Goal: Transaction & Acquisition: Purchase product/service

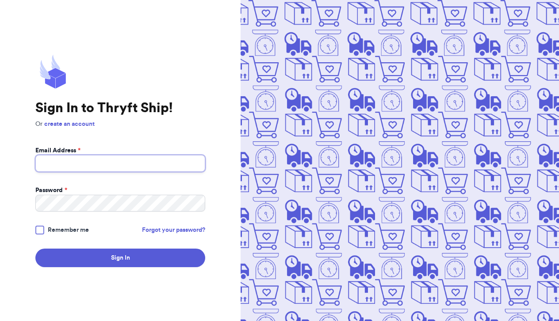
type input "[EMAIL_ADDRESS][DOMAIN_NAME]"
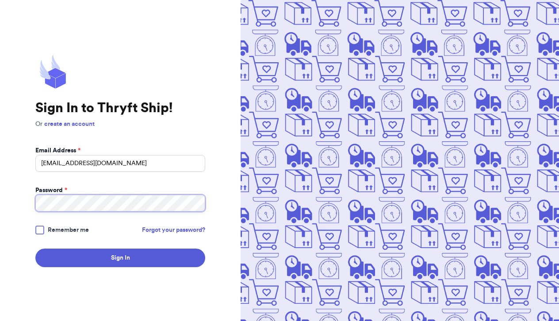
click at [120, 258] on button "Sign In" at bounding box center [120, 258] width 170 height 19
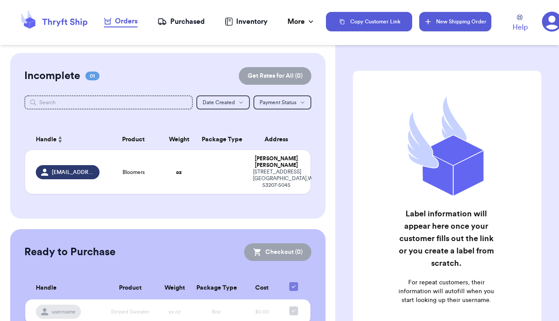
click at [439, 22] on button "New Shipping Order" at bounding box center [455, 21] width 72 height 19
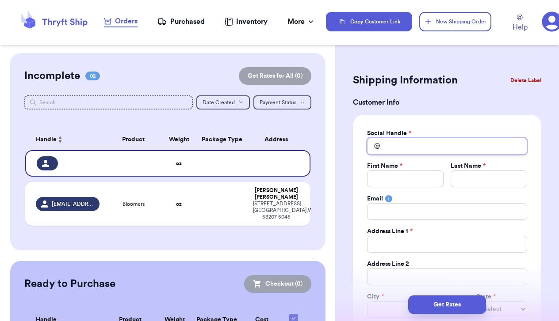
click at [425, 144] on input "Total Amount Paid" at bounding box center [447, 146] width 160 height 17
type input "k"
type input "ka"
type input "kai"
type input "kait"
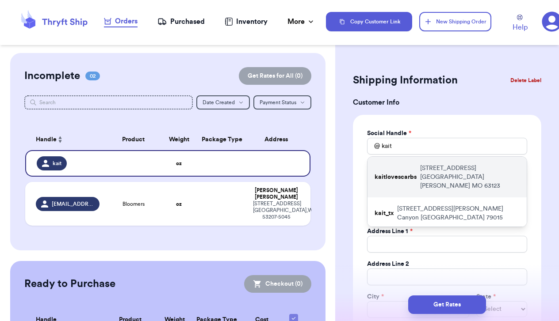
click at [435, 169] on p "[STREET_ADDRESS]" at bounding box center [469, 177] width 99 height 27
type input "kaitlovescarbs"
type input "[PERSON_NAME]"
type input "[STREET_ADDRESS]"
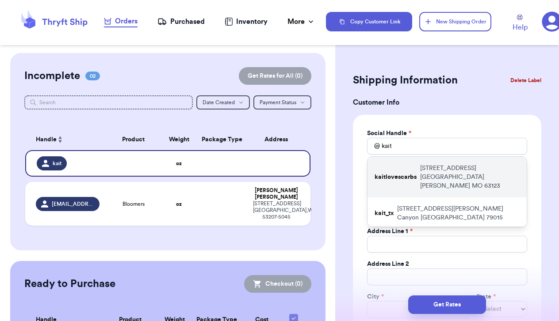
type input "[GEOGRAPHIC_DATA][PERSON_NAME]"
select select "MO"
type input "63123"
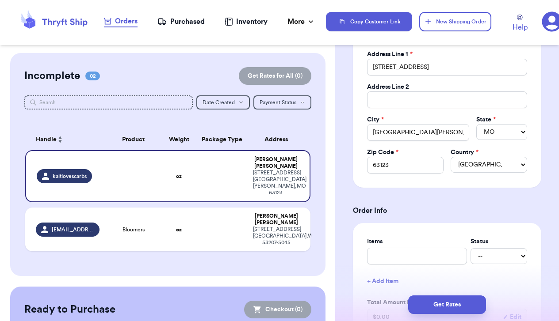
scroll to position [181, 0]
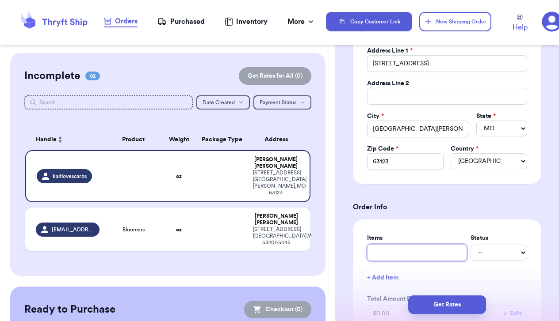
type input "g"
type input "gi"
type input "gin"
type input "ging"
type input "gingh"
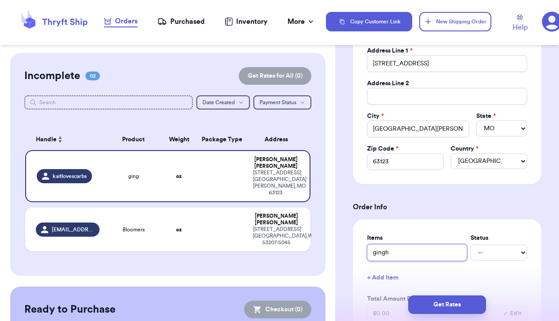
type input "gingha"
type input "gingham"
type input "gingham b"
type input "gingham bu"
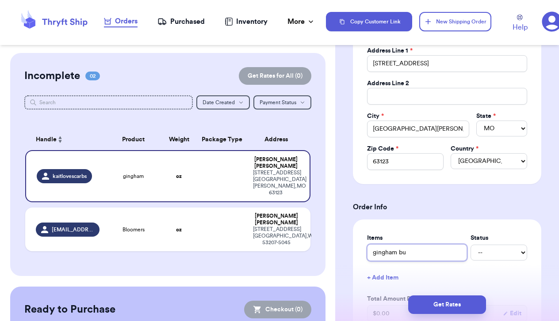
type input "gingham but"
type input "gingham butt"
type input "[PERSON_NAME]"
type input "gingham button"
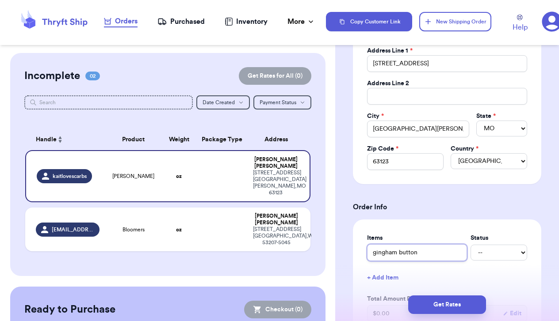
type input "gingham button d"
type input "gingham button do"
type input "gingham button dow"
type input "gingham button down"
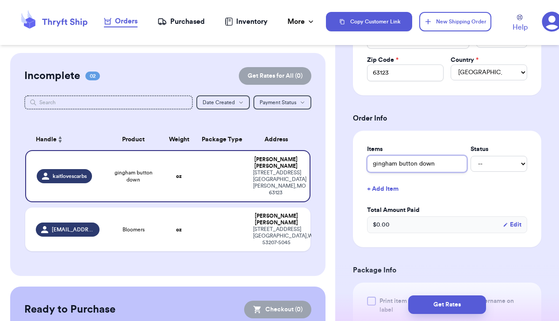
scroll to position [297, 0]
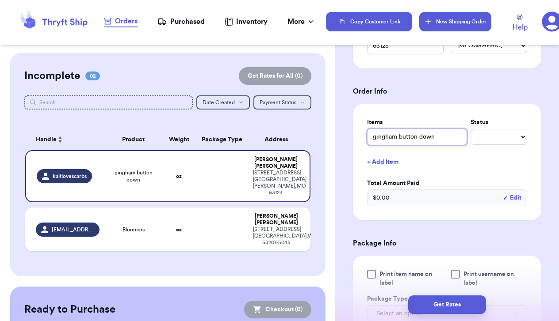
type input "gingham button down"
click at [456, 22] on button "New Shipping Order" at bounding box center [455, 21] width 72 height 19
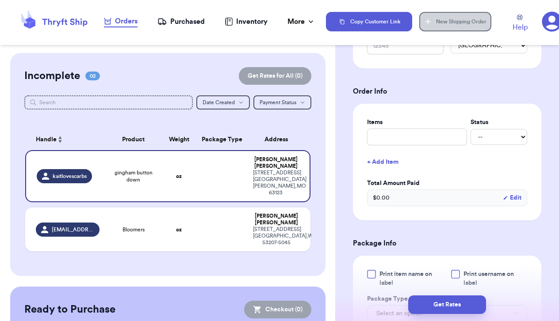
select select
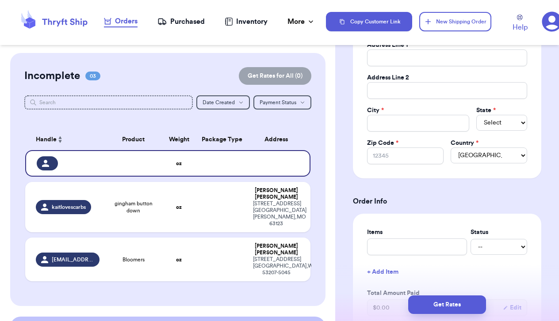
scroll to position [64, 0]
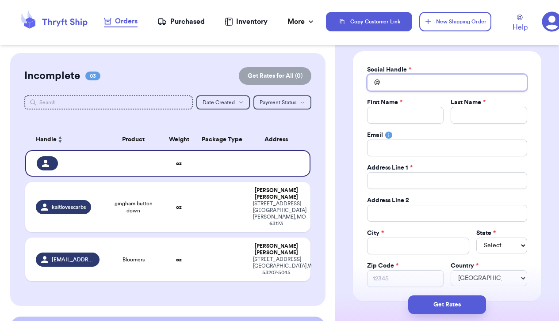
click at [394, 83] on input "Total Amount Paid" at bounding box center [447, 82] width 160 height 17
type input "l"
type input "le"
type input "[PERSON_NAME]"
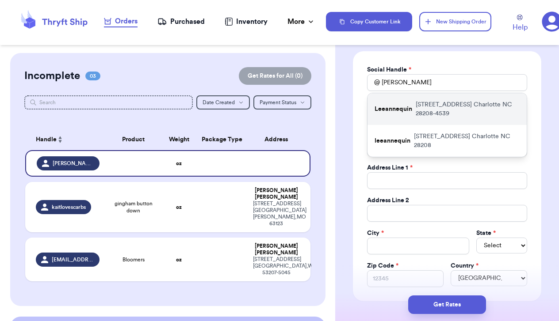
click at [398, 111] on p "Leeannequin" at bounding box center [393, 109] width 38 height 9
type input "Leeannequin"
type input "[PERSON_NAME]"
type input "[PERSON_NAME][EMAIL_ADDRESS][PERSON_NAME][DOMAIN_NAME]"
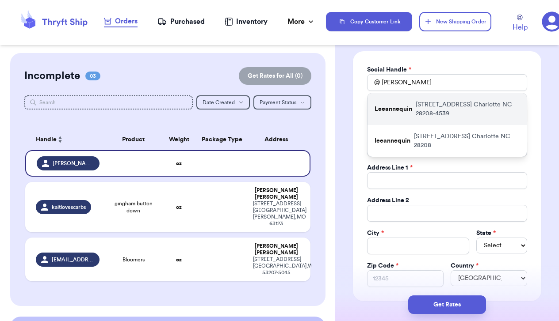
type input "[STREET_ADDRESS]"
type input "Charlotte"
select select "NC"
type input "28208-4539"
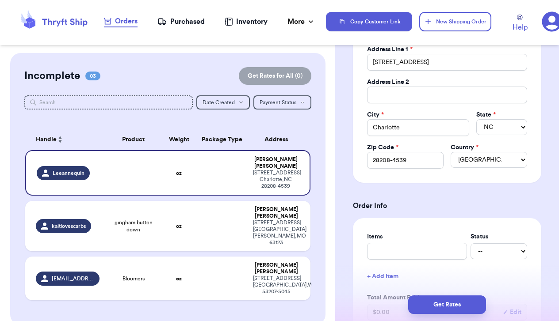
scroll to position [183, 0]
click at [403, 254] on input "text" at bounding box center [417, 250] width 100 height 17
type input "m"
type input "ma"
type input "mad"
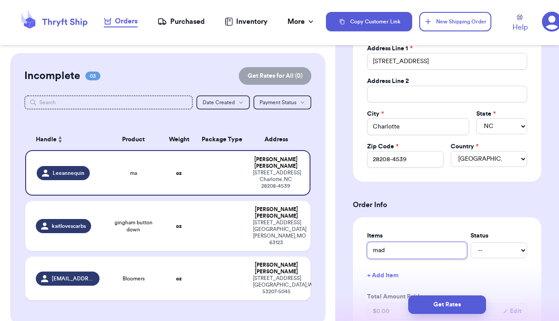
type input "madr"
type input "madri"
type input "[GEOGRAPHIC_DATA]"
type input "madrid t"
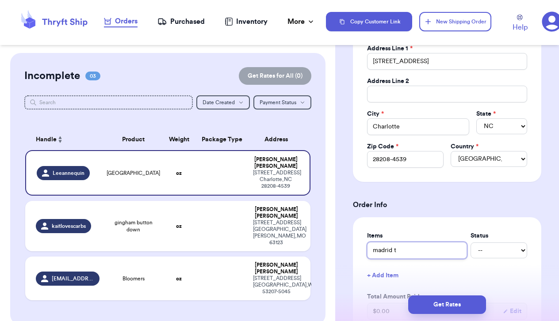
type input "madrid te"
type input "madrid tee"
type input "madrid tee,"
type input "madrid tee, [GEOGRAPHIC_DATA]"
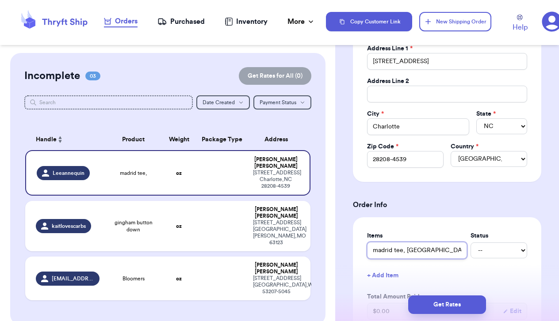
type input "madrid tee, [GEOGRAPHIC_DATA]"
type input "madrid tee, uti"
type input "madrid tee, util"
type input "madrid tee, utili"
type input "madrid tee, utilit"
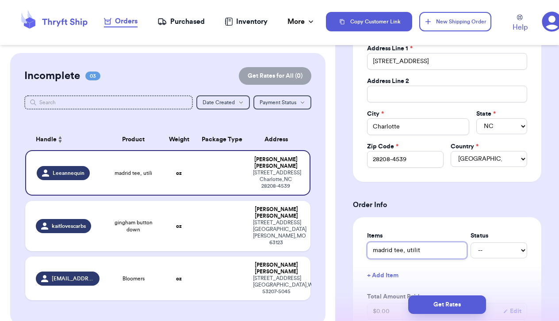
type input "madrid tee, utility"
type input "madrid tee, utility s"
type input "madrid tee, utility sk"
type input "madrid tee, utility ski"
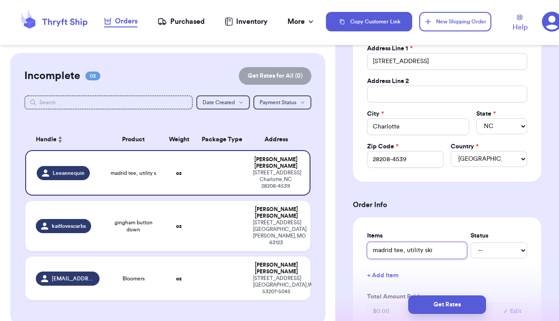
type input "madrid tee, utility skir"
type input "madrid tee, utility skirt"
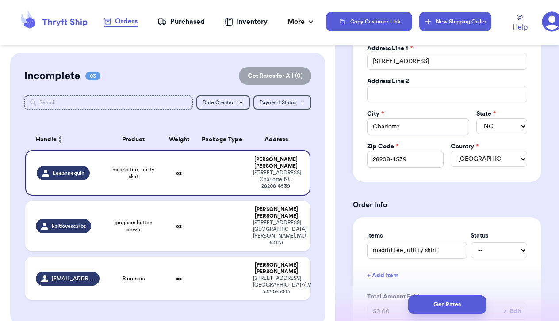
click at [459, 19] on button "New Shipping Order" at bounding box center [455, 21] width 72 height 19
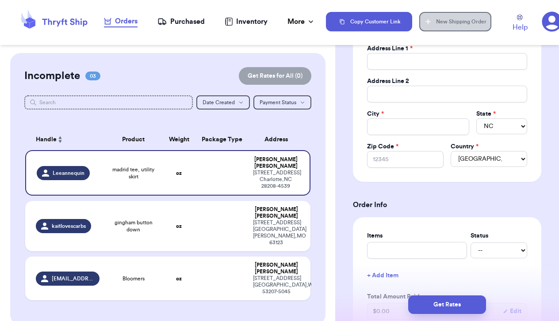
select select
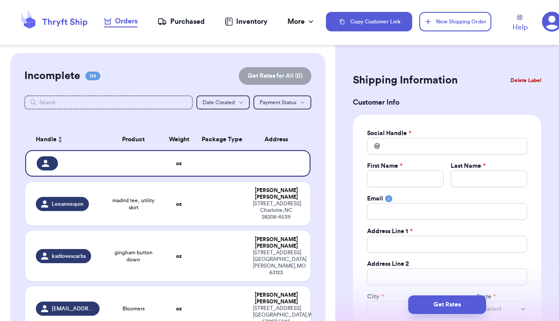
scroll to position [0, 0]
click at [418, 146] on input "Total Amount Paid" at bounding box center [447, 146] width 160 height 17
type input "j"
type input "jt"
type input "jti"
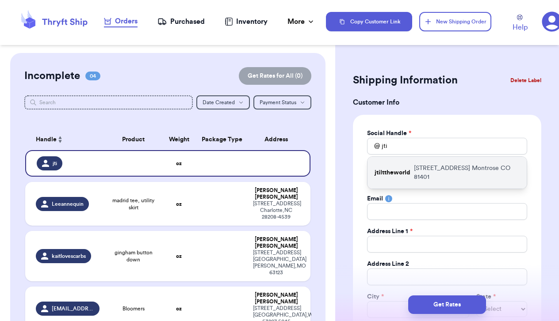
click at [415, 164] on div "jtilttheworld [STREET_ADDRESS]" at bounding box center [446, 173] width 159 height 32
type input "jtilttheworld"
type input "Jes"
type input "[PERSON_NAME]"
type input "[EMAIL_ADDRESS][DOMAIN_NAME]"
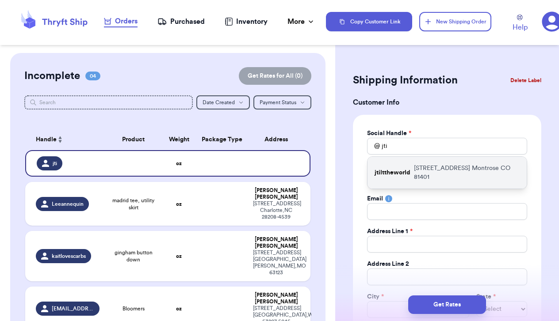
type input "[STREET_ADDRESS]"
type input "Montrose"
select select "CO"
type input "81401"
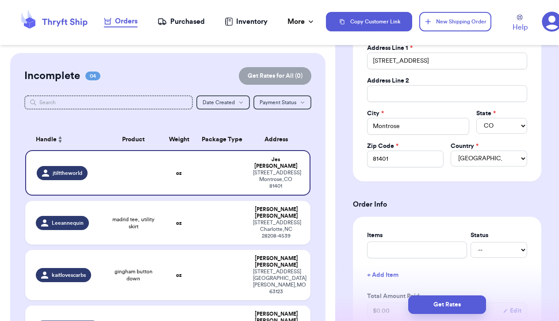
scroll to position [184, 0]
click at [412, 246] on input "text" at bounding box center [417, 249] width 100 height 17
type input "p"
type input "po"
type input "poi"
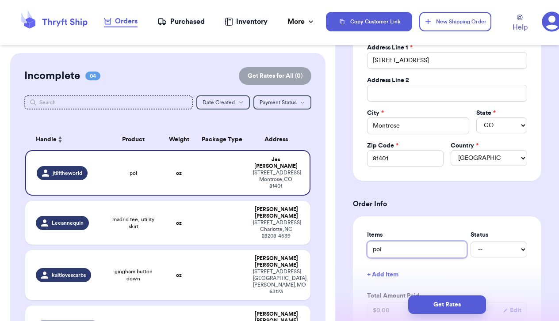
type input "poin"
type input "point"
type input "pointe"
type input "pointel"
type input "pointell"
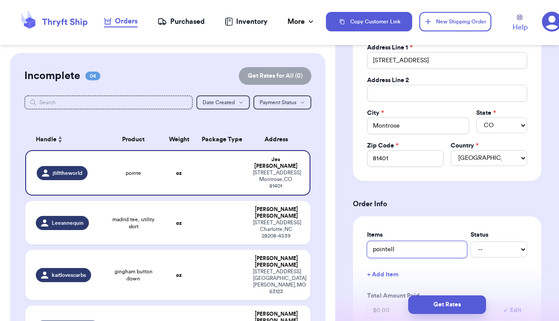
type input "pointelle"
type input "pointelle n"
type input "pointelle ni"
type input "pointelle nig"
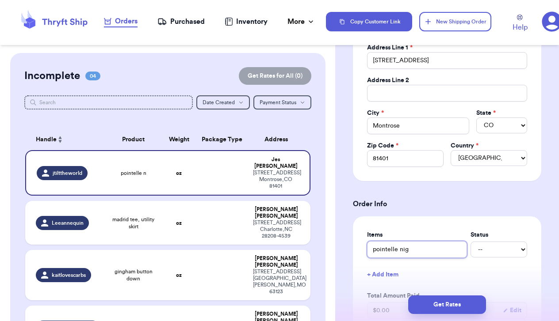
type input "pointelle nigh"
type input "pointelle night"
type input "pointelle nighti"
type input "pointelle nightie"
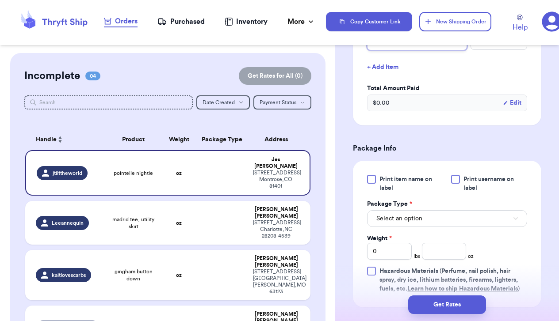
scroll to position [401, 0]
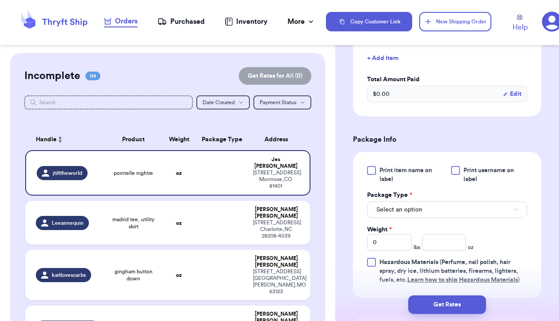
type input "pointelle nightie"
click at [393, 205] on button "Select an option" at bounding box center [447, 210] width 160 height 17
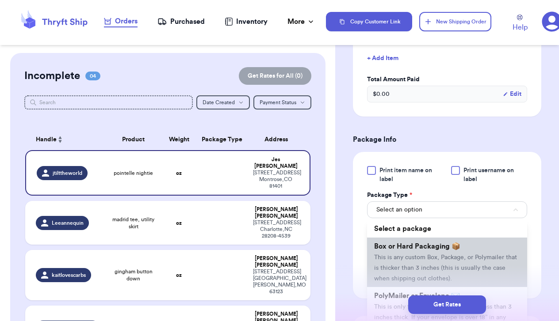
click at [388, 244] on span "Box or Hard Packaging 📦" at bounding box center [417, 246] width 86 height 7
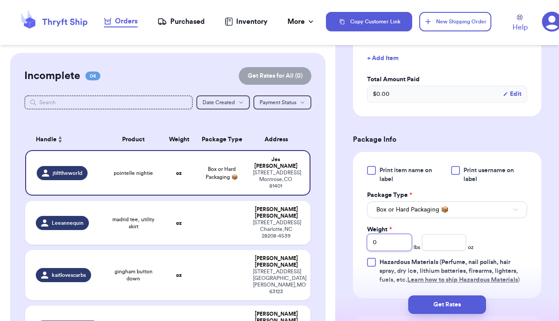
click at [393, 244] on input "0" at bounding box center [389, 242] width 45 height 17
type input "7.3"
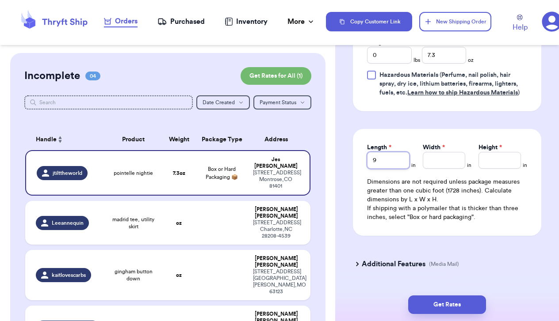
type input "9"
type input "8"
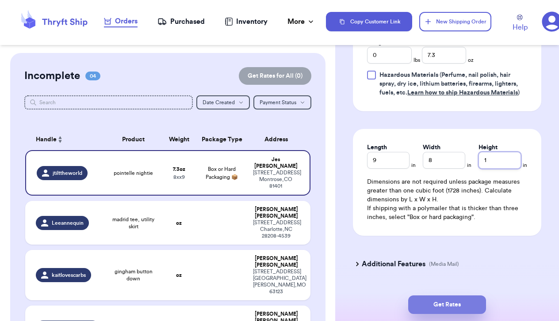
type input "1"
click at [438, 302] on button "Get Rates" at bounding box center [447, 305] width 78 height 19
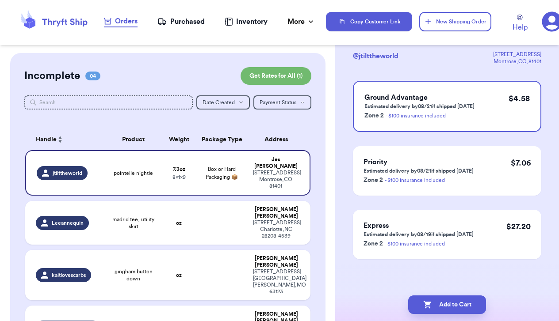
scroll to position [0, 0]
click at [449, 305] on button "Add to Cart" at bounding box center [447, 305] width 78 height 19
checkbox input "true"
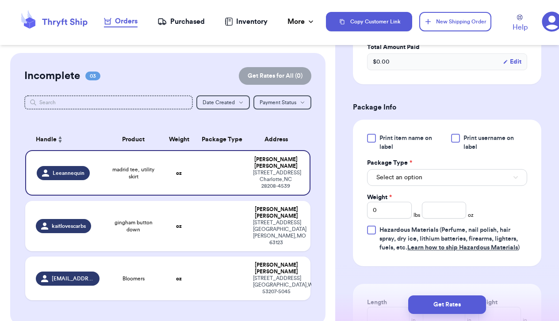
scroll to position [304, 0]
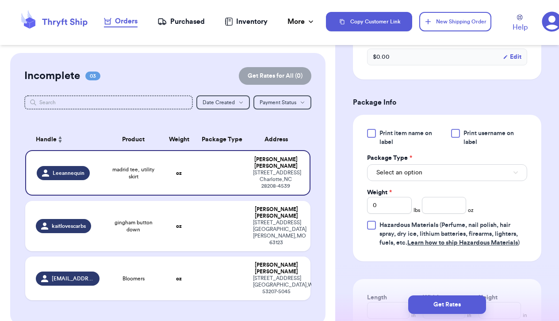
click at [420, 172] on span "Select an option" at bounding box center [399, 172] width 46 height 9
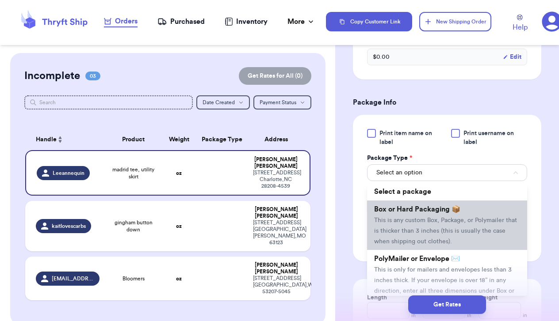
click at [417, 213] on span "Box or Hard Packaging 📦" at bounding box center [417, 209] width 86 height 7
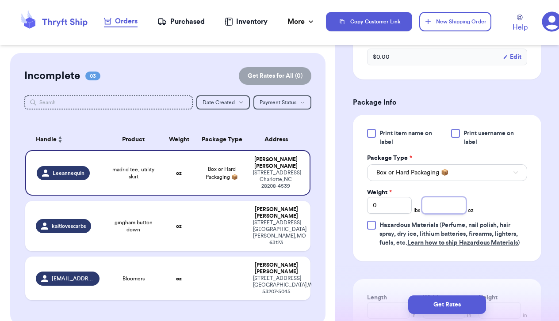
click at [436, 210] on input "number" at bounding box center [444, 205] width 45 height 17
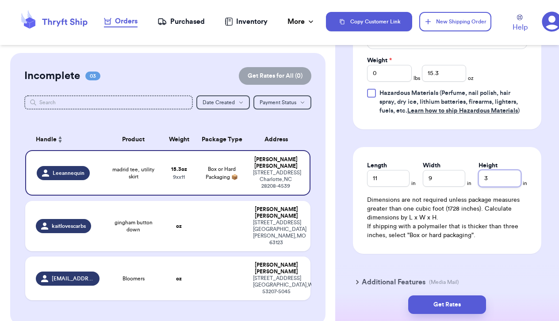
scroll to position [438, 0]
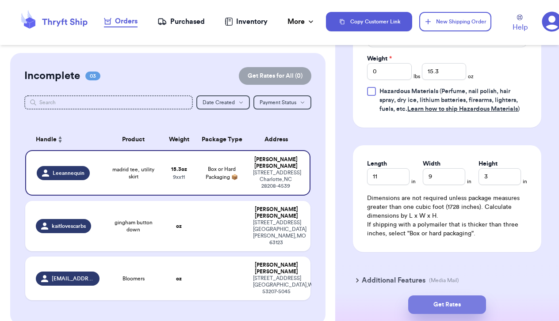
click at [450, 301] on button "Get Rates" at bounding box center [447, 305] width 78 height 19
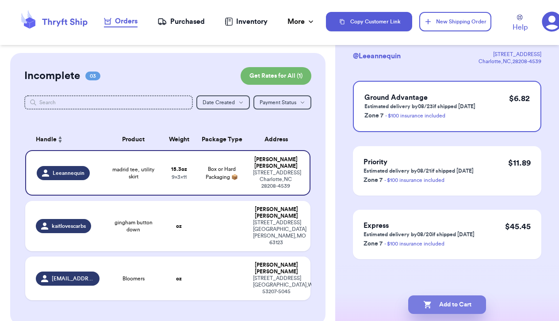
scroll to position [0, 0]
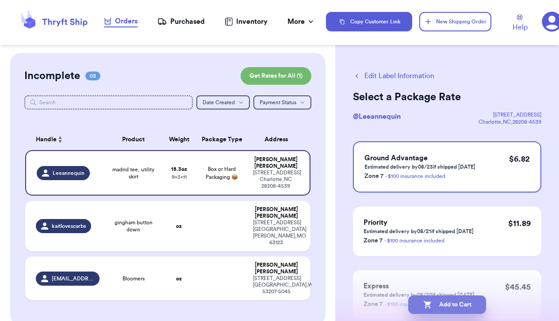
click at [444, 307] on button "Add to Cart" at bounding box center [447, 305] width 78 height 19
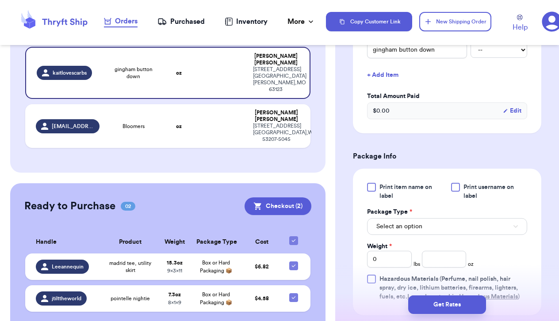
scroll to position [242, 0]
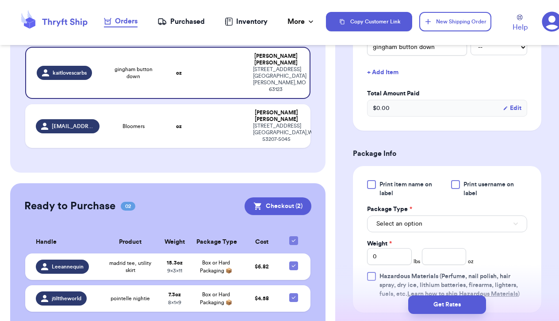
click at [401, 225] on span "Select an option" at bounding box center [399, 224] width 46 height 9
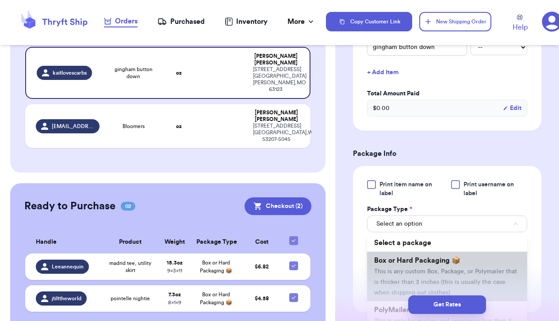
click at [400, 263] on span "Box or Hard Packaging 📦" at bounding box center [417, 260] width 86 height 7
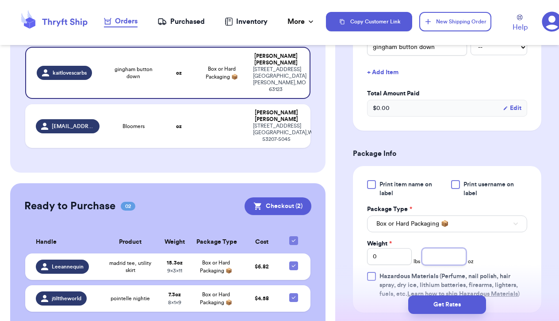
click at [445, 255] on input "number" at bounding box center [444, 256] width 45 height 17
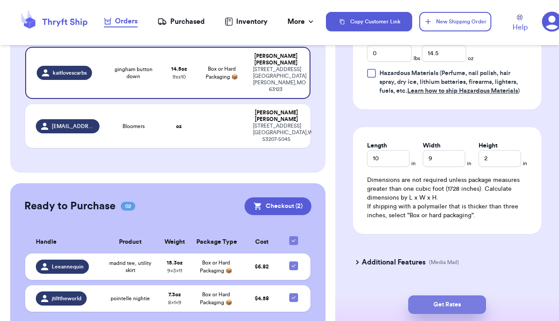
click at [429, 300] on button "Get Rates" at bounding box center [447, 305] width 78 height 19
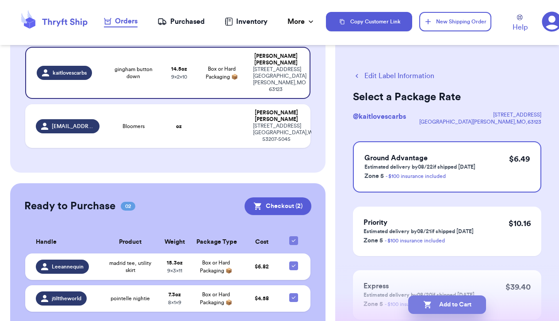
click at [450, 307] on button "Add to Cart" at bounding box center [447, 305] width 78 height 19
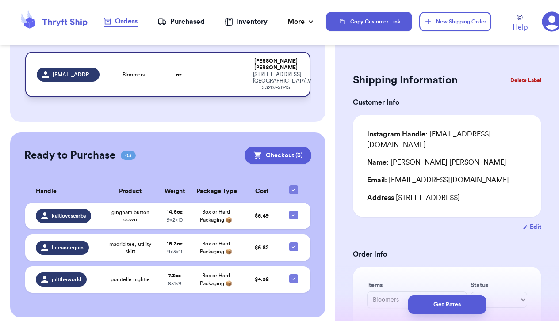
click at [119, 78] on div "Bloomers" at bounding box center [133, 74] width 46 height 7
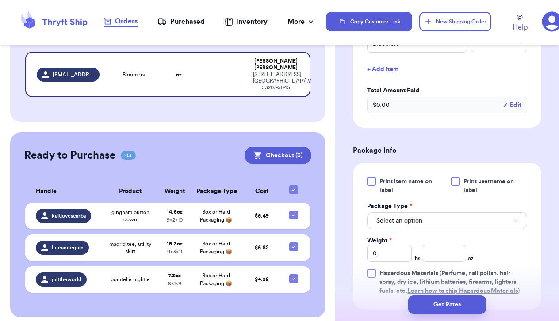
scroll to position [267, 0]
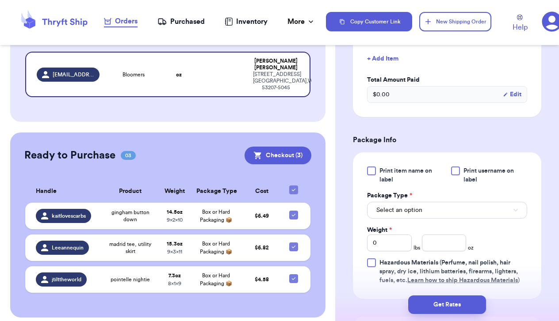
click at [462, 217] on button "Select an option" at bounding box center [447, 210] width 160 height 17
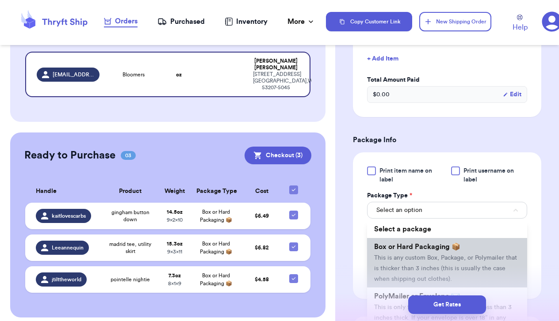
click at [458, 251] on span "Box or Hard Packaging 📦" at bounding box center [417, 247] width 86 height 7
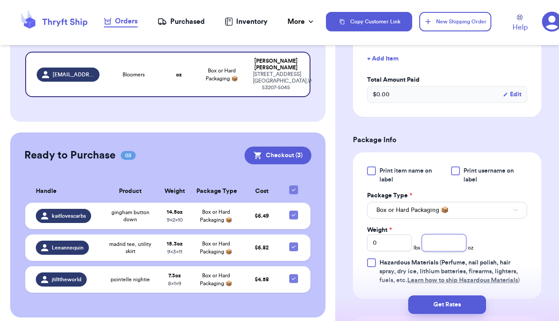
click at [439, 240] on input "number" at bounding box center [444, 243] width 45 height 17
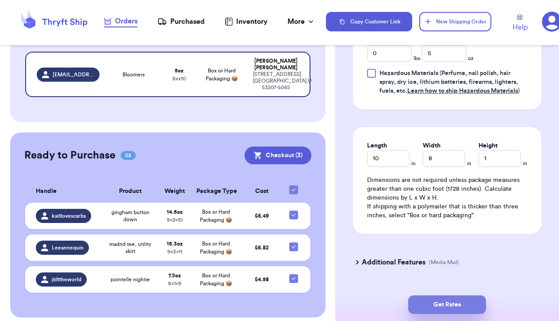
click at [431, 302] on button "Get Rates" at bounding box center [447, 305] width 78 height 19
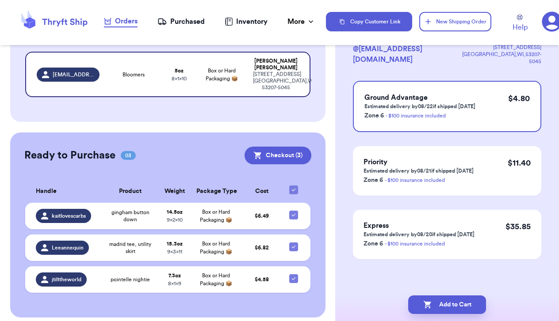
scroll to position [0, 0]
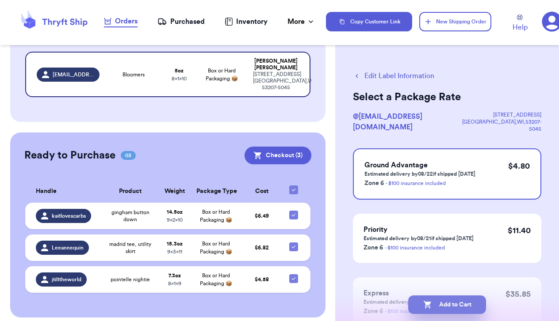
click at [440, 309] on button "Add to Cart" at bounding box center [447, 305] width 78 height 19
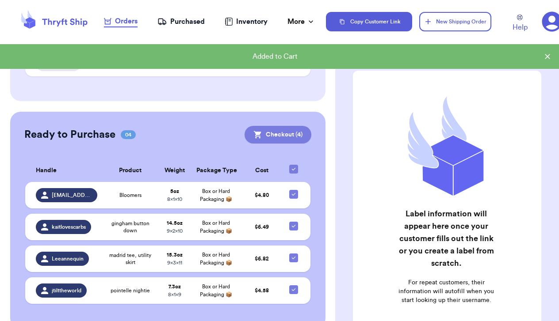
click at [274, 138] on button "Checkout ( 4 )" at bounding box center [277, 135] width 67 height 18
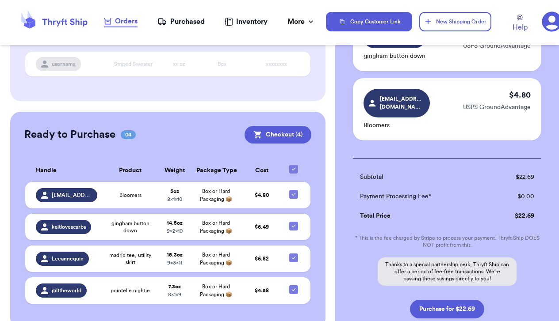
scroll to position [267, 0]
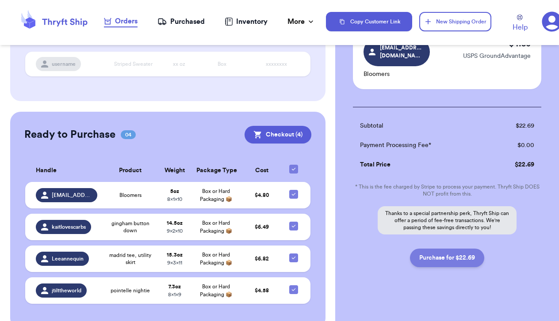
click at [433, 252] on button "Purchase for $22.69" at bounding box center [447, 258] width 74 height 19
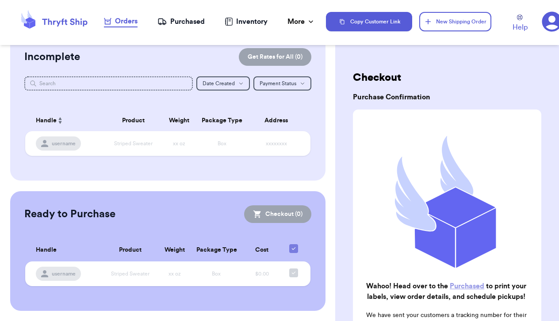
scroll to position [0, 0]
click at [188, 21] on div "Purchased" at bounding box center [180, 21] width 47 height 11
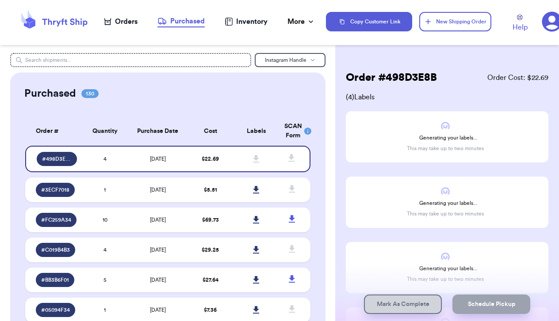
click at [135, 21] on div "Orders" at bounding box center [121, 21] width 34 height 11
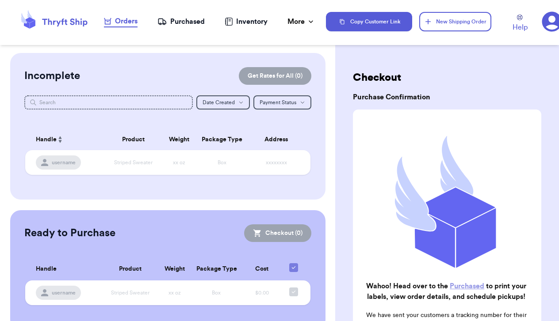
click at [173, 20] on div "Purchased" at bounding box center [180, 21] width 47 height 11
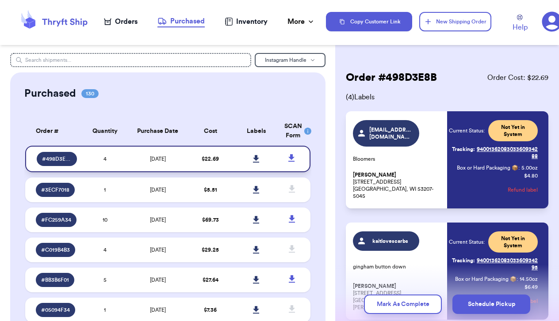
click at [255, 163] on icon at bounding box center [256, 159] width 6 height 8
